Goal: Information Seeking & Learning: Learn about a topic

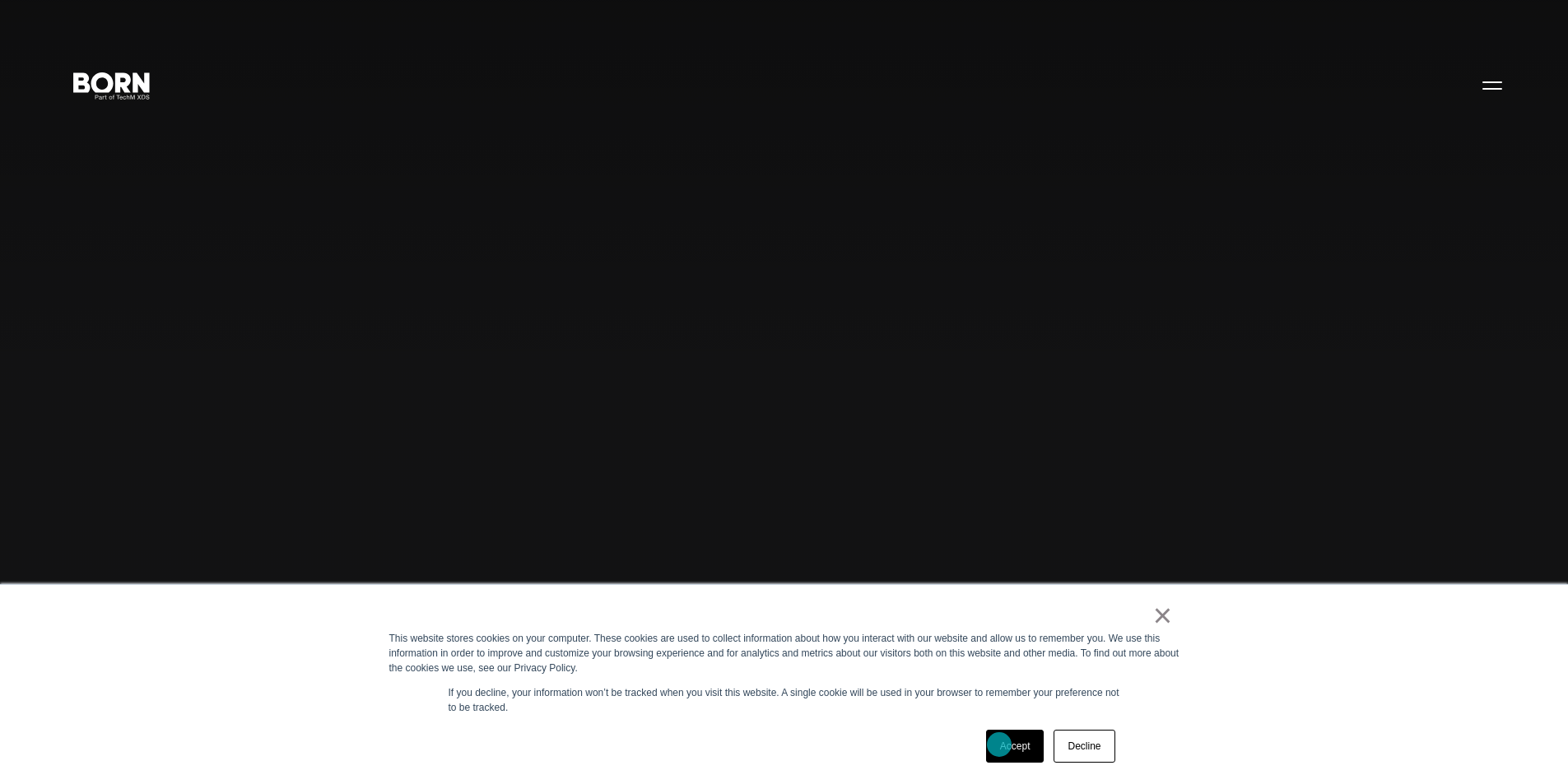
click at [999, 744] on link "Accept" at bounding box center [1015, 746] width 59 height 33
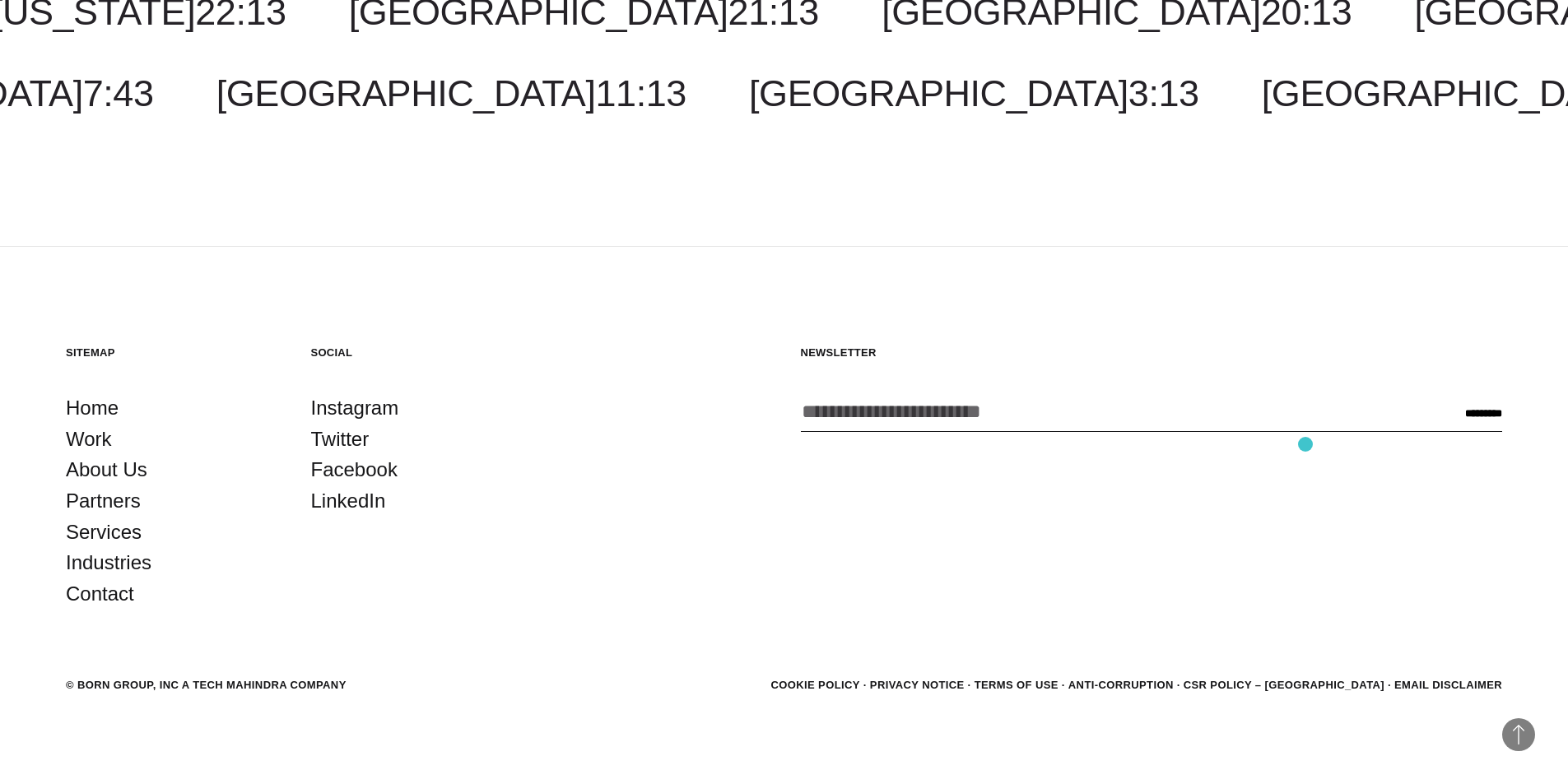
scroll to position [5279, 0]
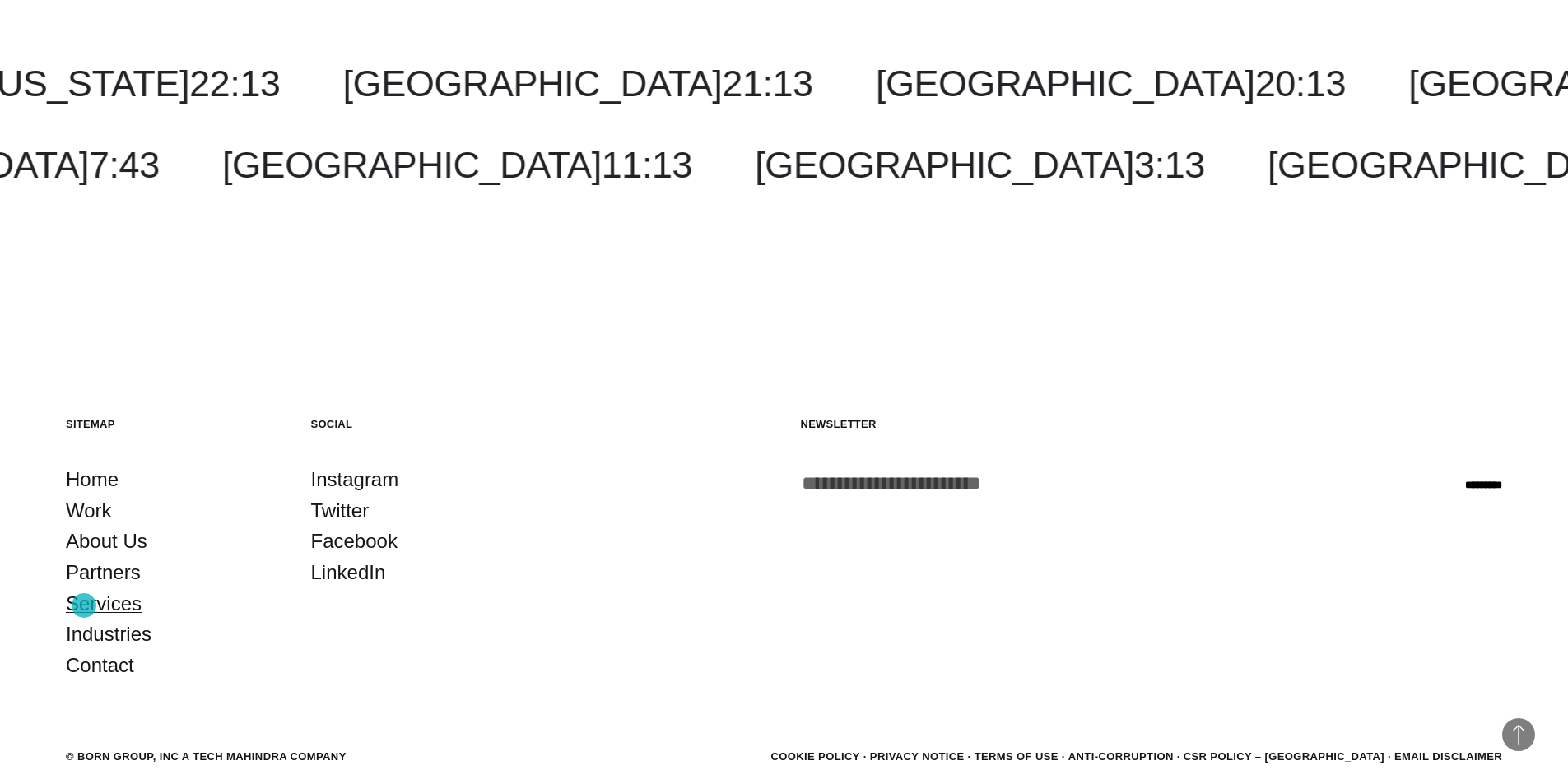
click at [84, 605] on link "Services" at bounding box center [103, 604] width 75 height 31
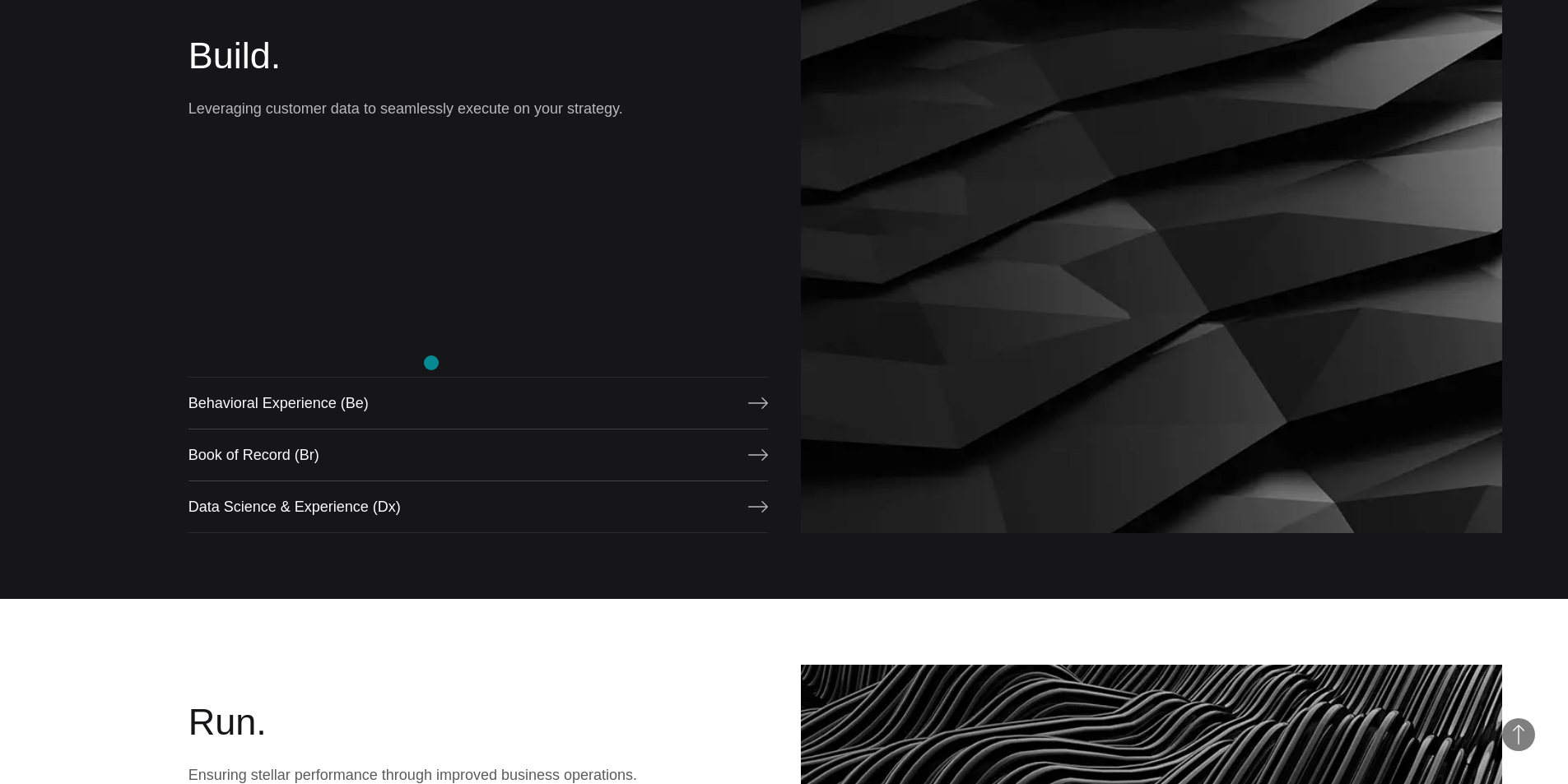
scroll to position [1563, 0]
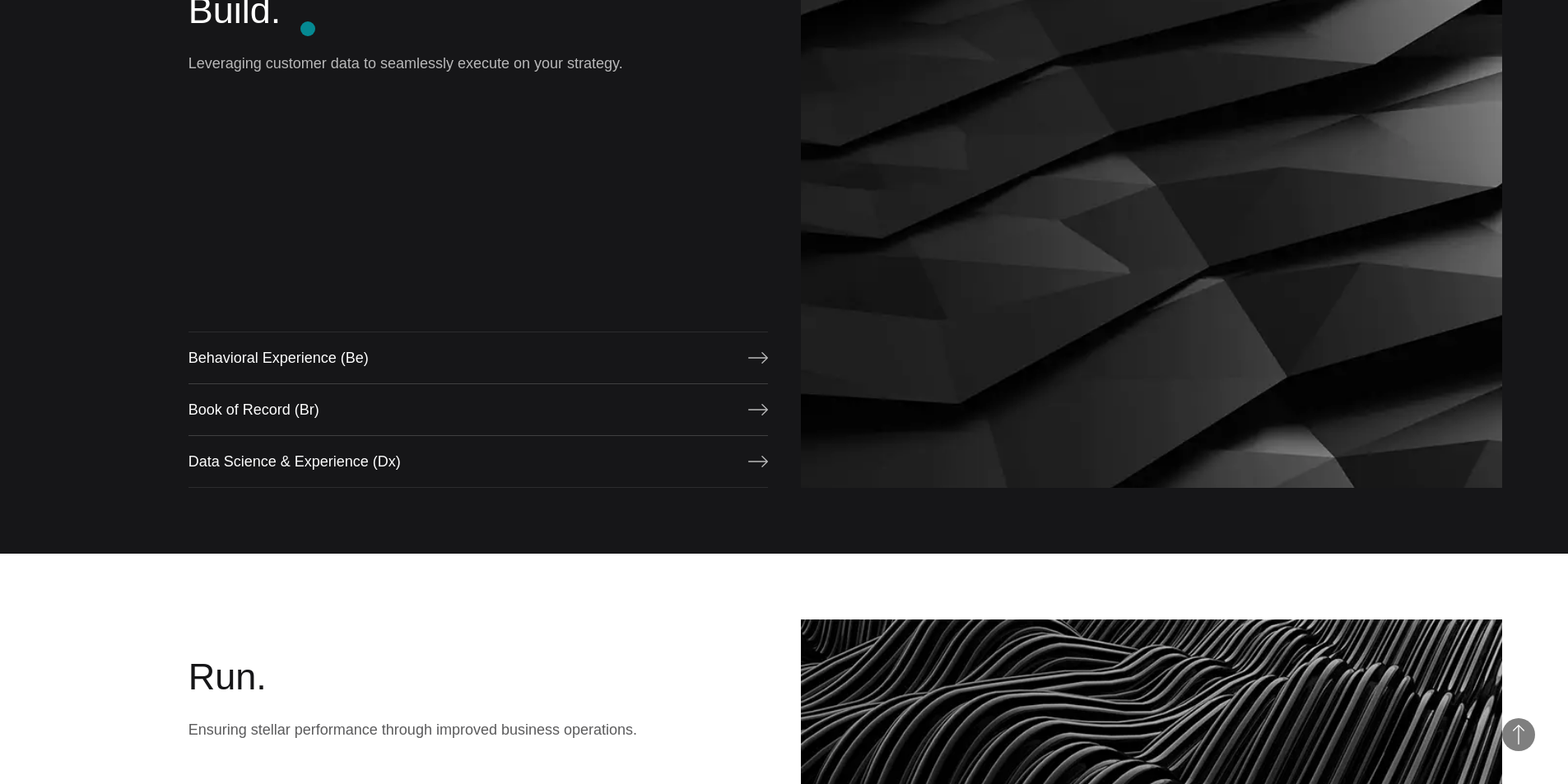
click at [308, 29] on h2 "Build." at bounding box center [479, 11] width 580 height 50
click at [1208, 184] on img at bounding box center [1152, 220] width 702 height 535
click at [741, 359] on link "Behavioral Experience (Be)" at bounding box center [479, 358] width 580 height 53
